Goal: Task Accomplishment & Management: Manage account settings

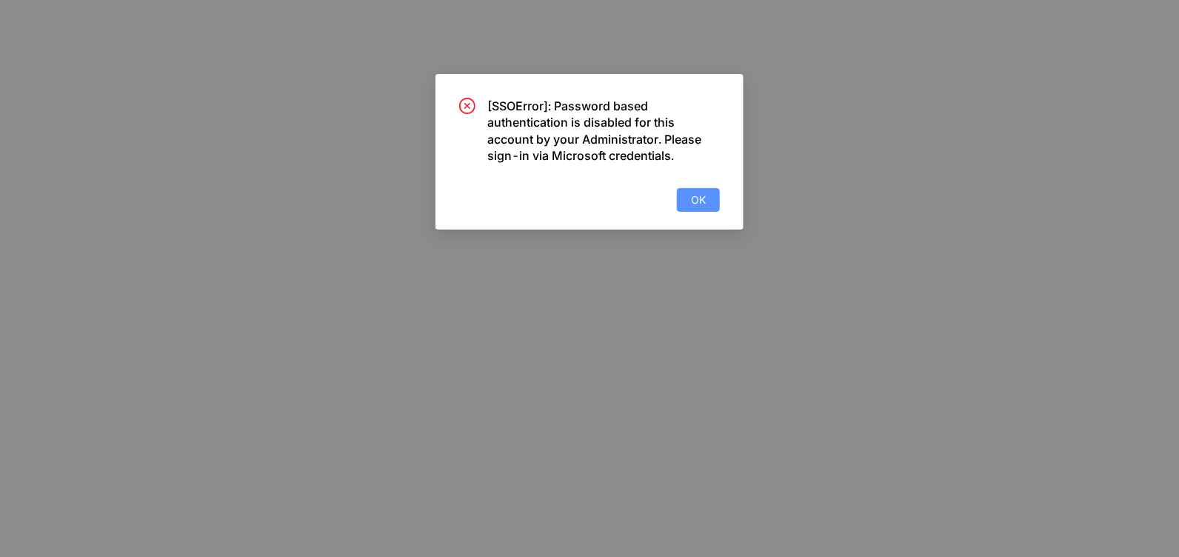
click at [689, 203] on button "OK" at bounding box center [698, 200] width 43 height 24
click at [706, 201] on button "OK" at bounding box center [698, 200] width 43 height 24
